Goal: Task Accomplishment & Management: Use online tool/utility

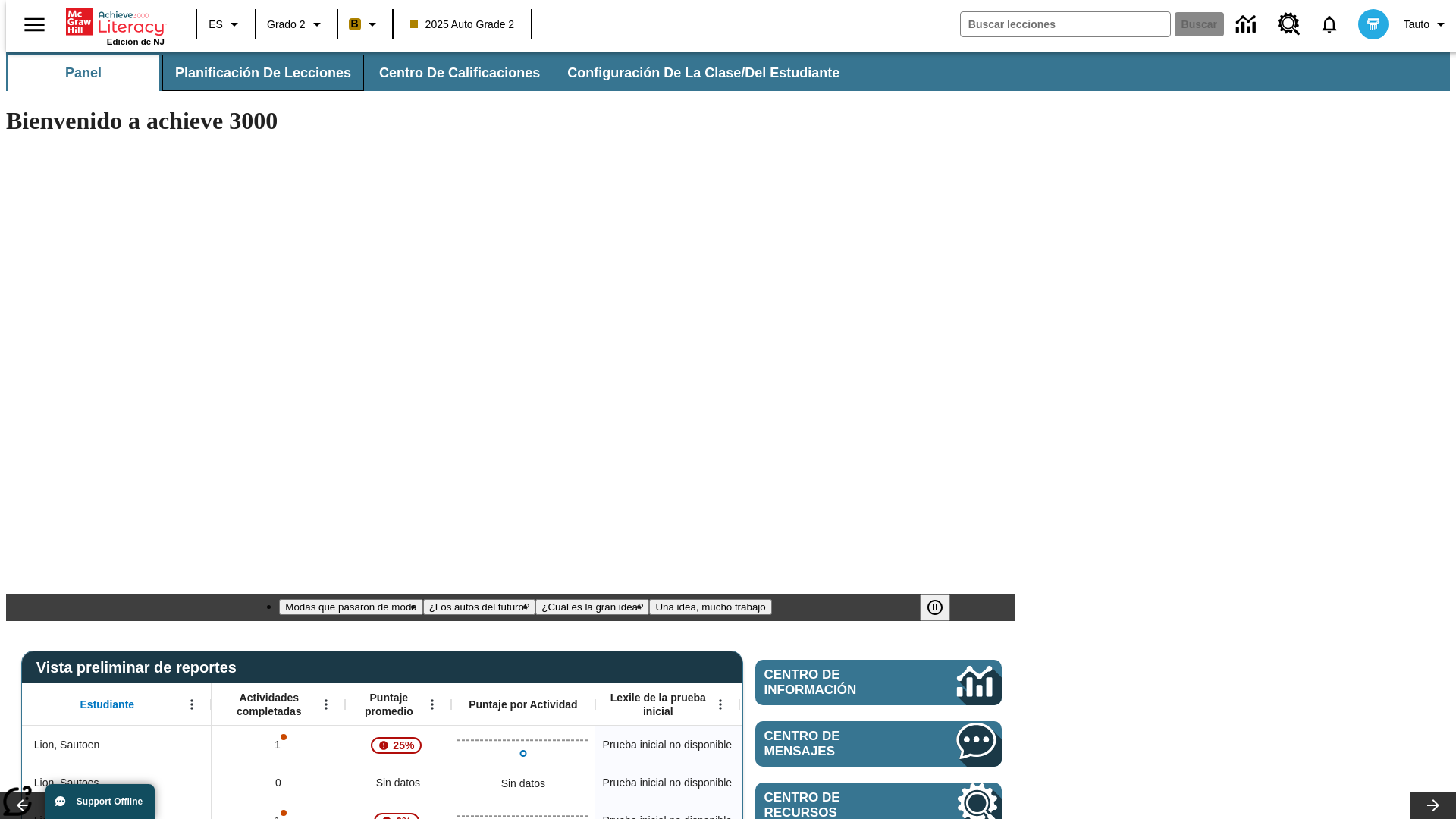
click at [254, 73] on span "Planificación de lecciones" at bounding box center [263, 73] width 176 height 17
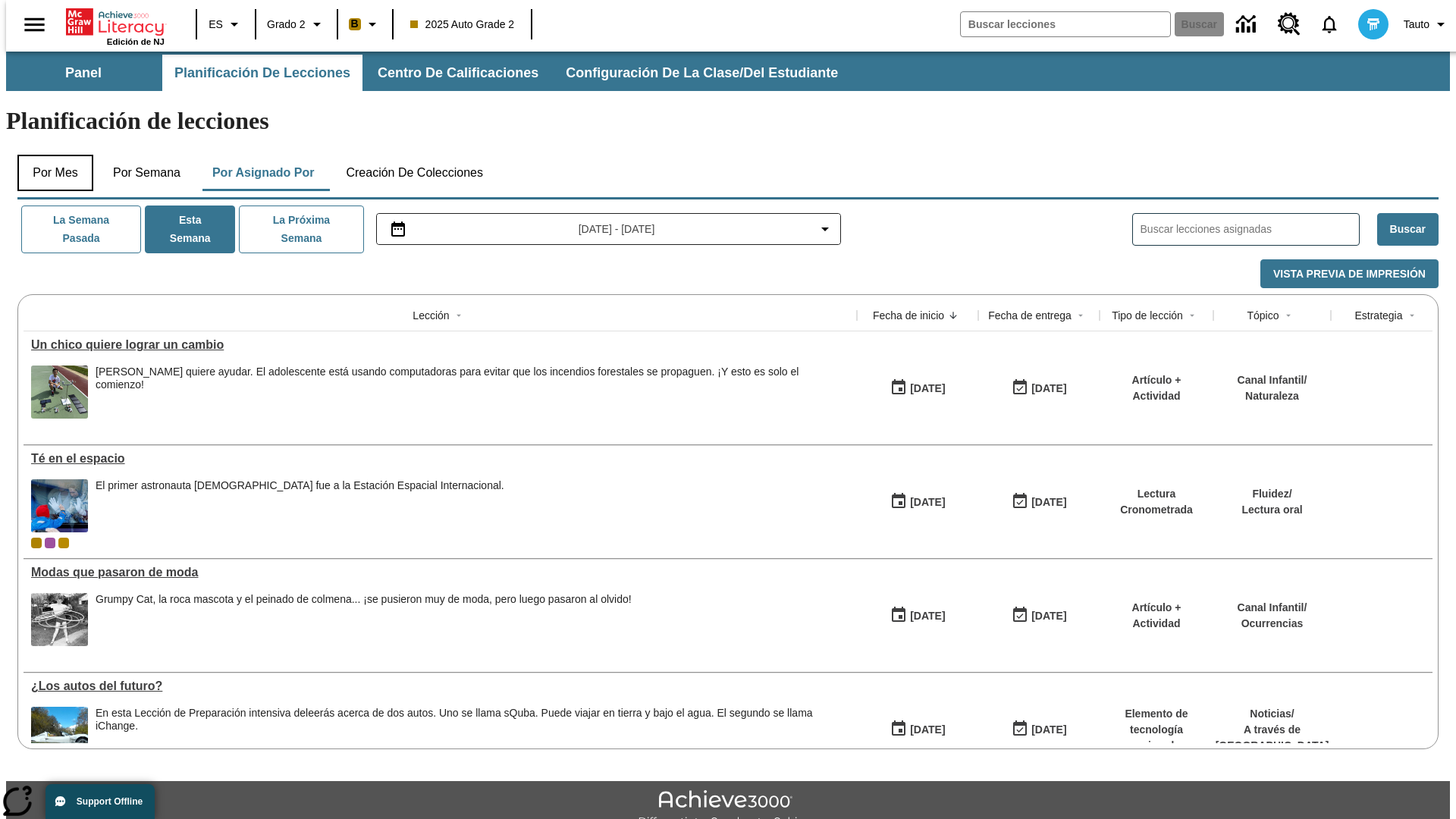
click at [50, 155] on button "Por mes" at bounding box center [55, 173] width 76 height 36
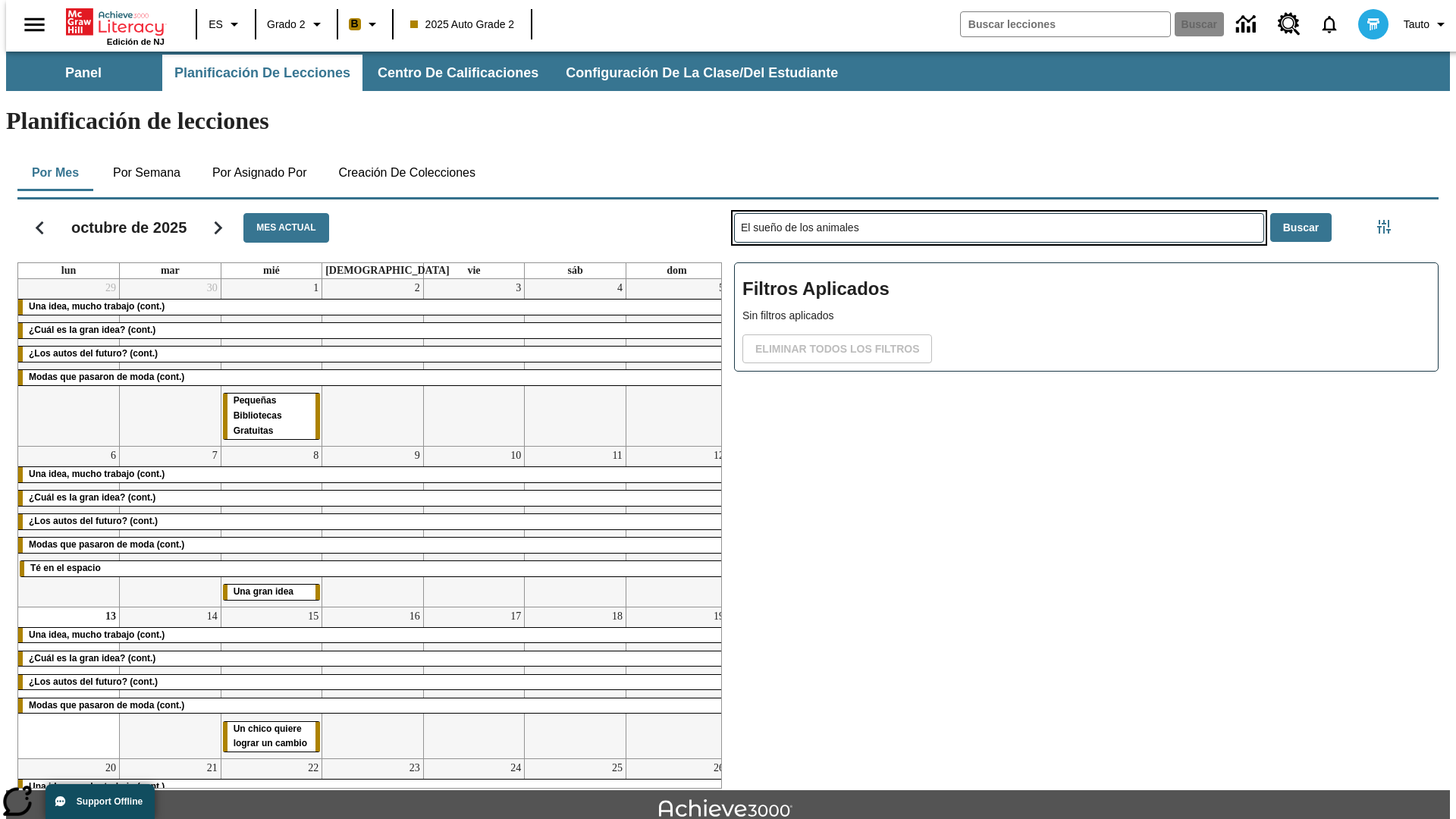
type input "El sueño de los animales"
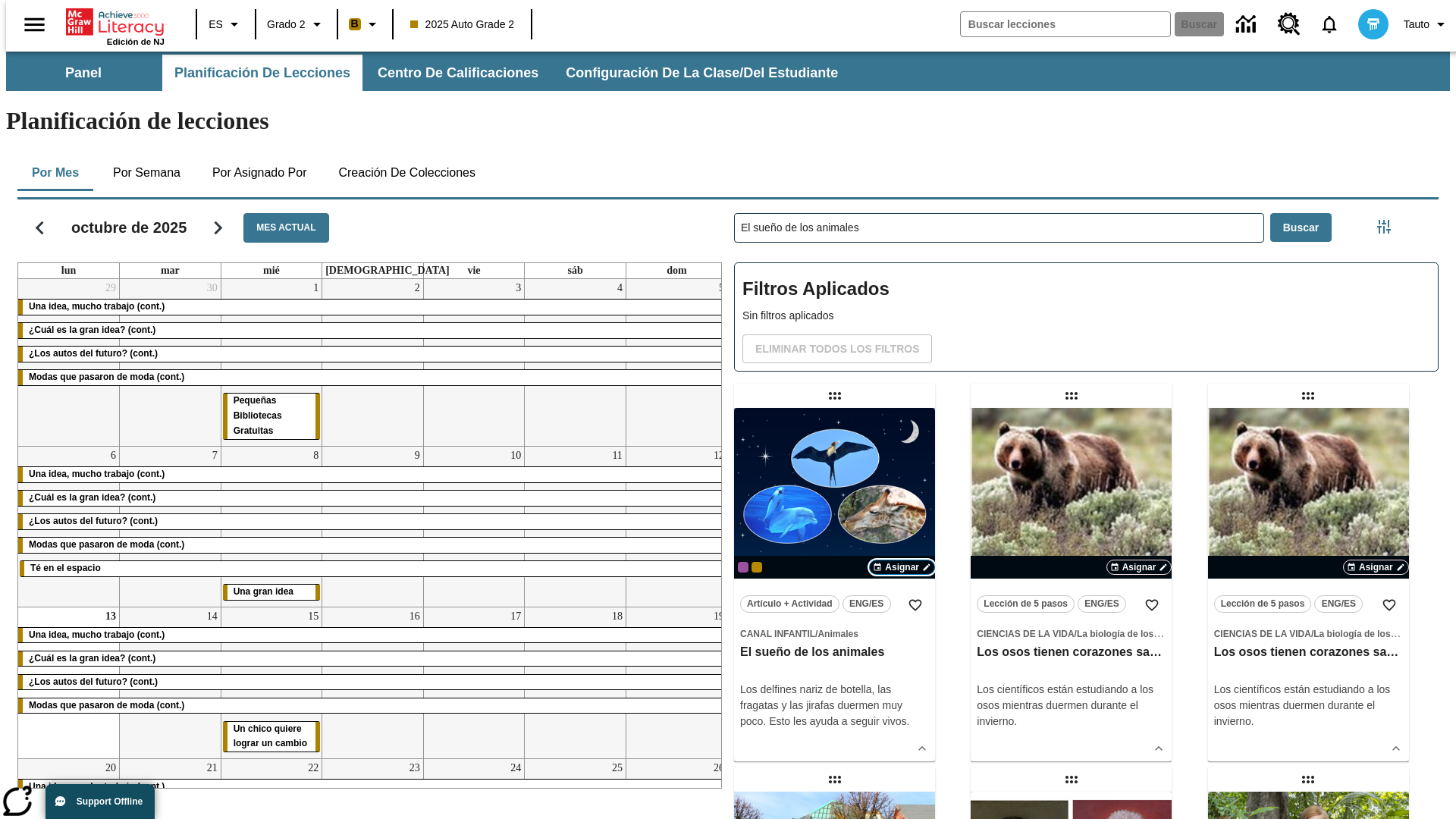
click at [902, 560] on span "Asignar" at bounding box center [901, 567] width 34 height 13
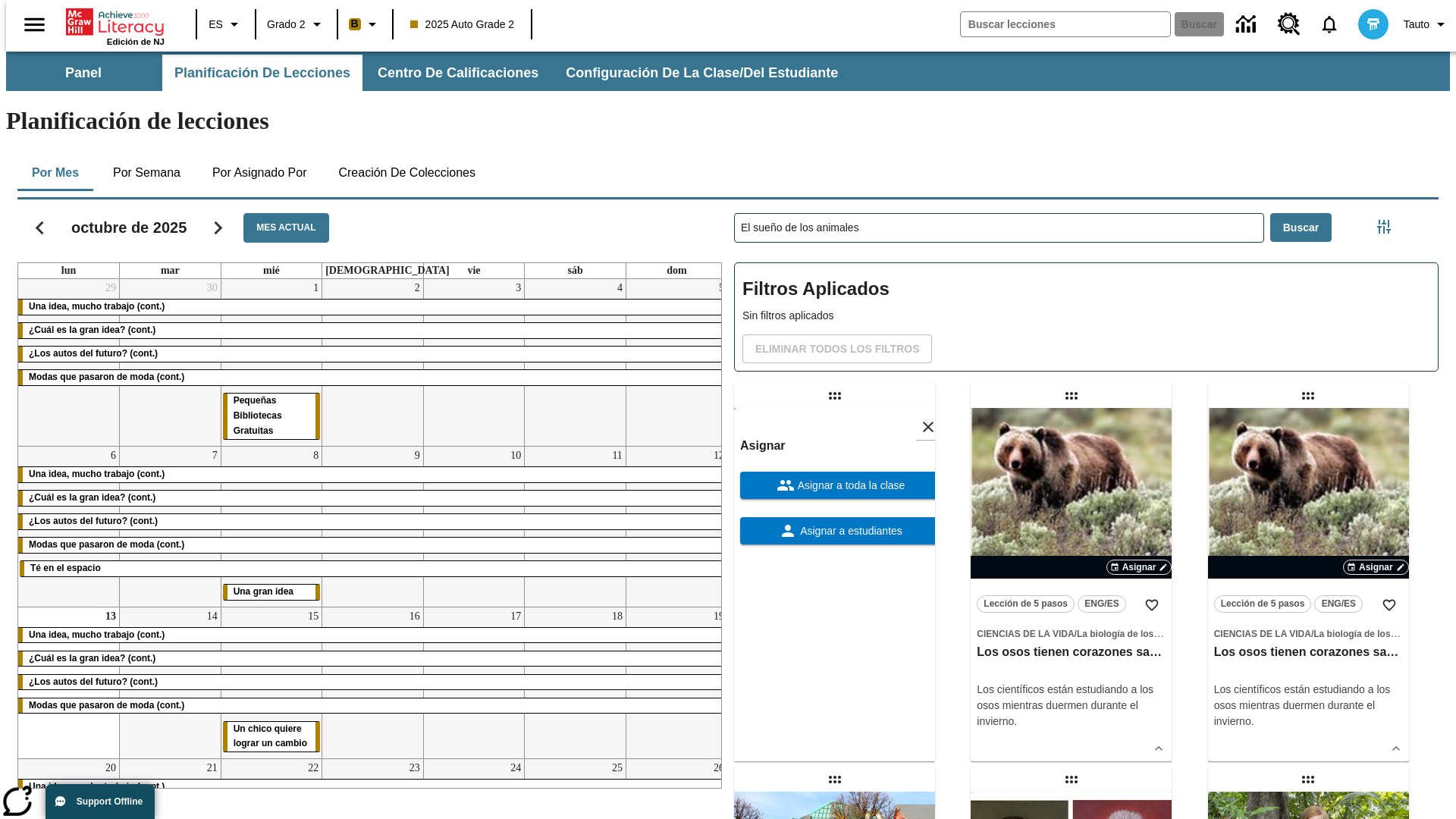
scroll to position [412, 0]
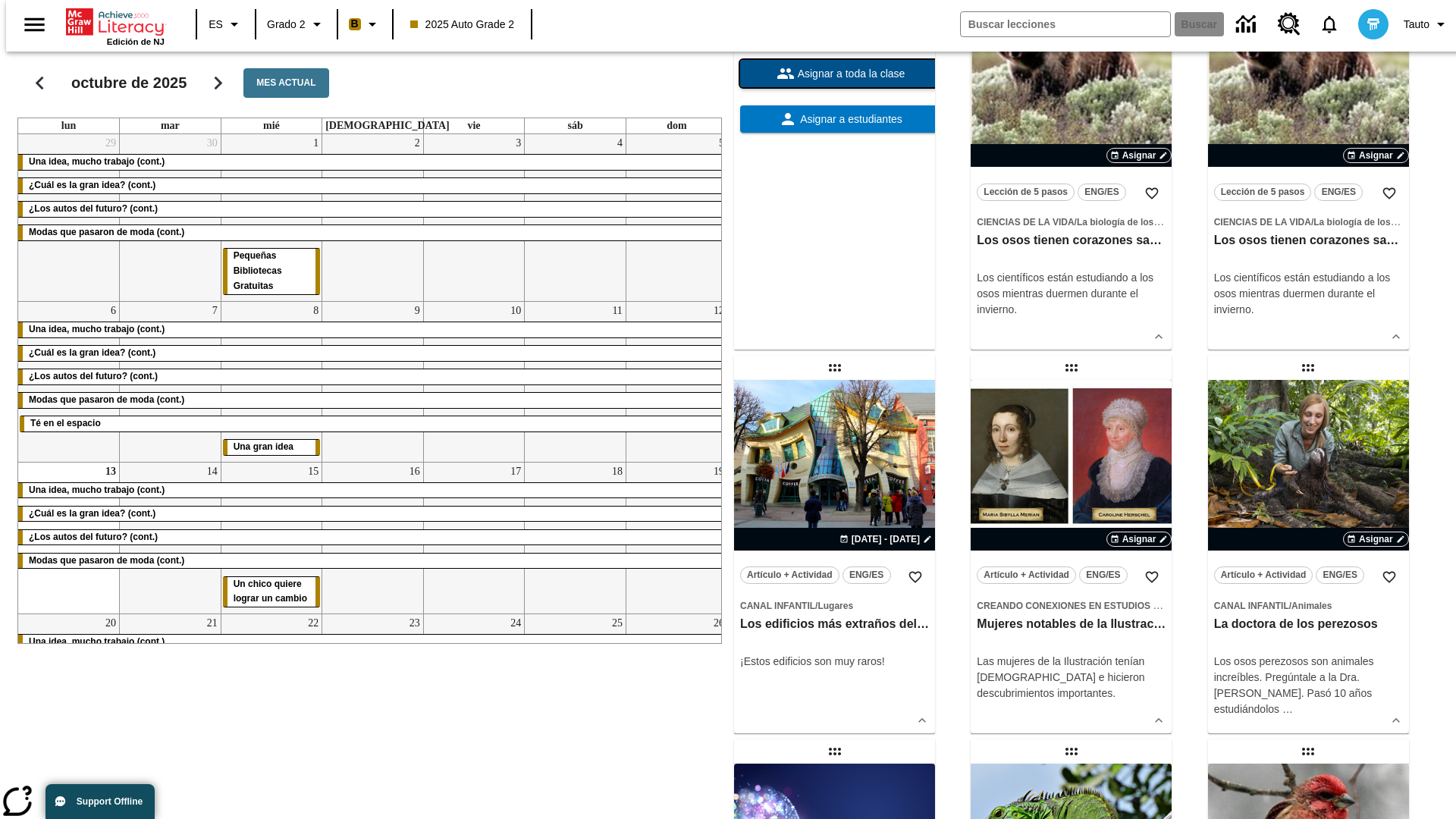
click at [834, 82] on span "Asignar a toda la clase" at bounding box center [850, 74] width 111 height 16
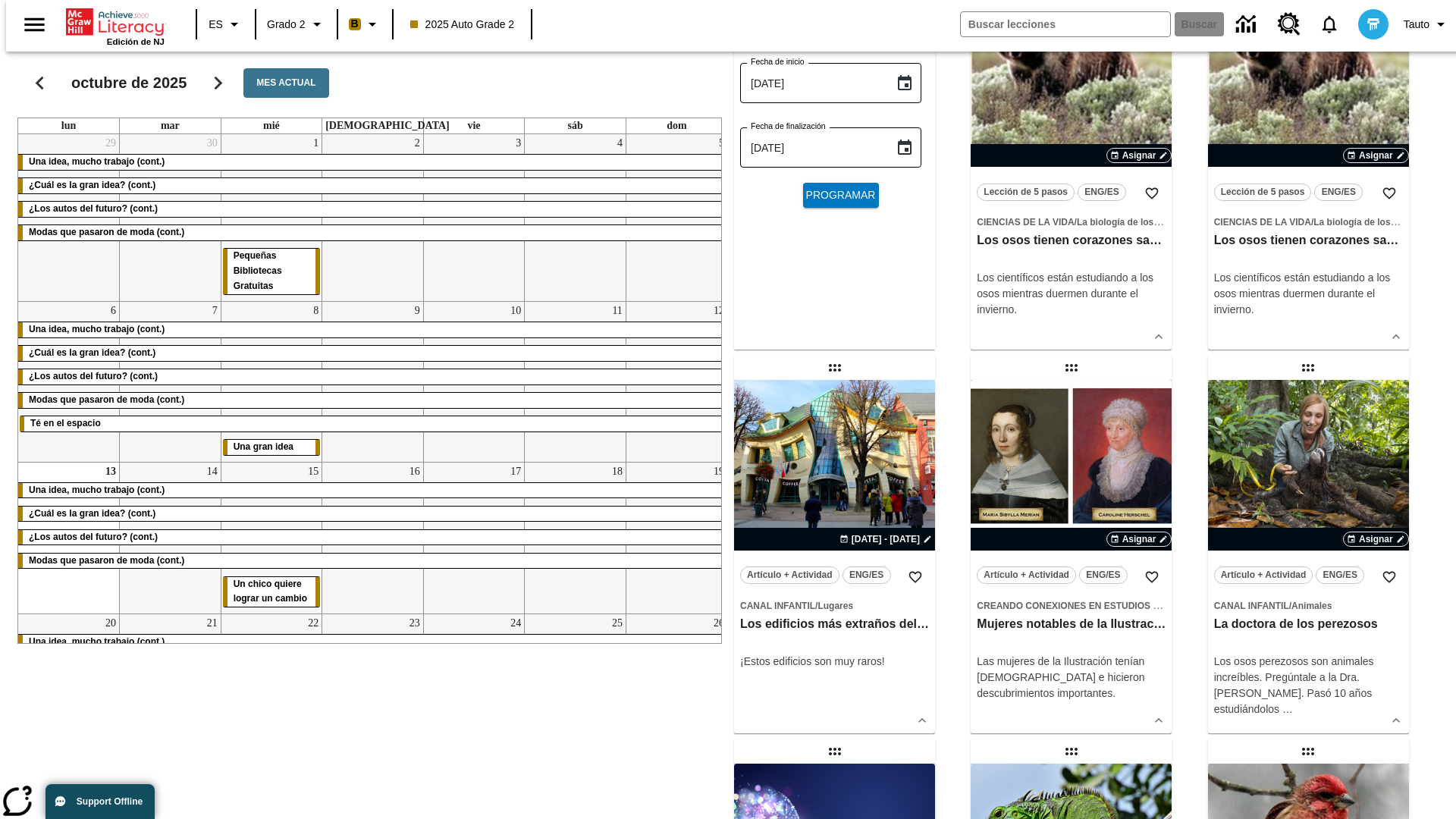
scroll to position [0, 0]
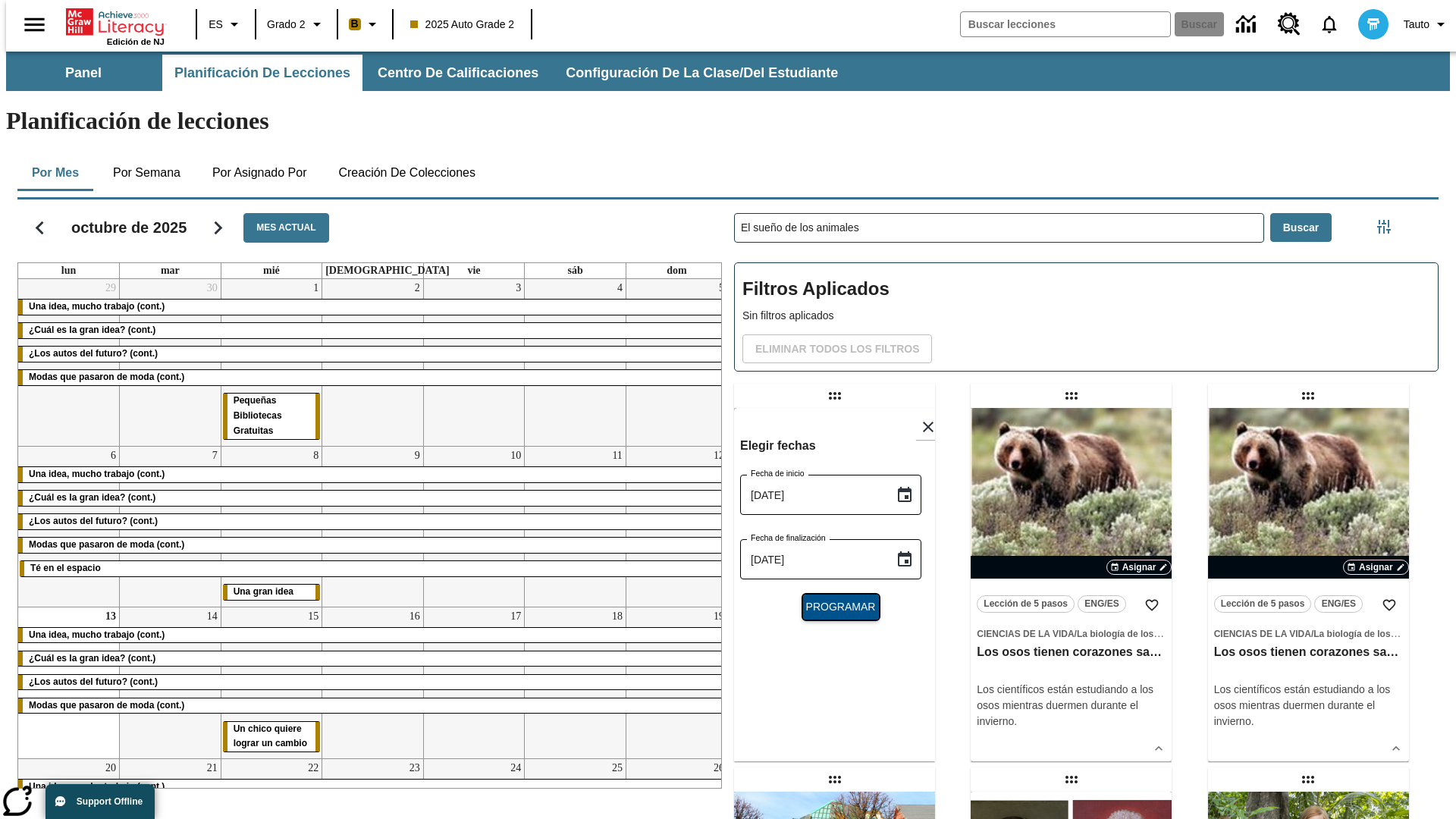
click at [834, 599] on span "Programar" at bounding box center [841, 607] width 70 height 16
